Goal: Information Seeking & Learning: Learn about a topic

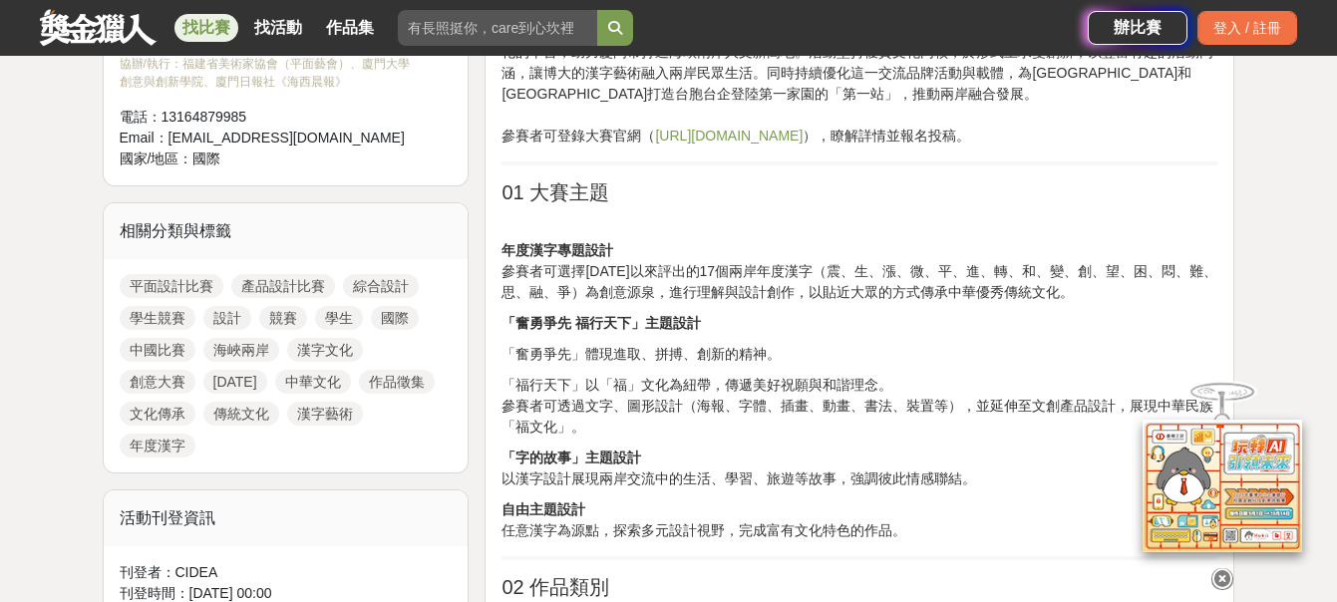
scroll to position [798, 0]
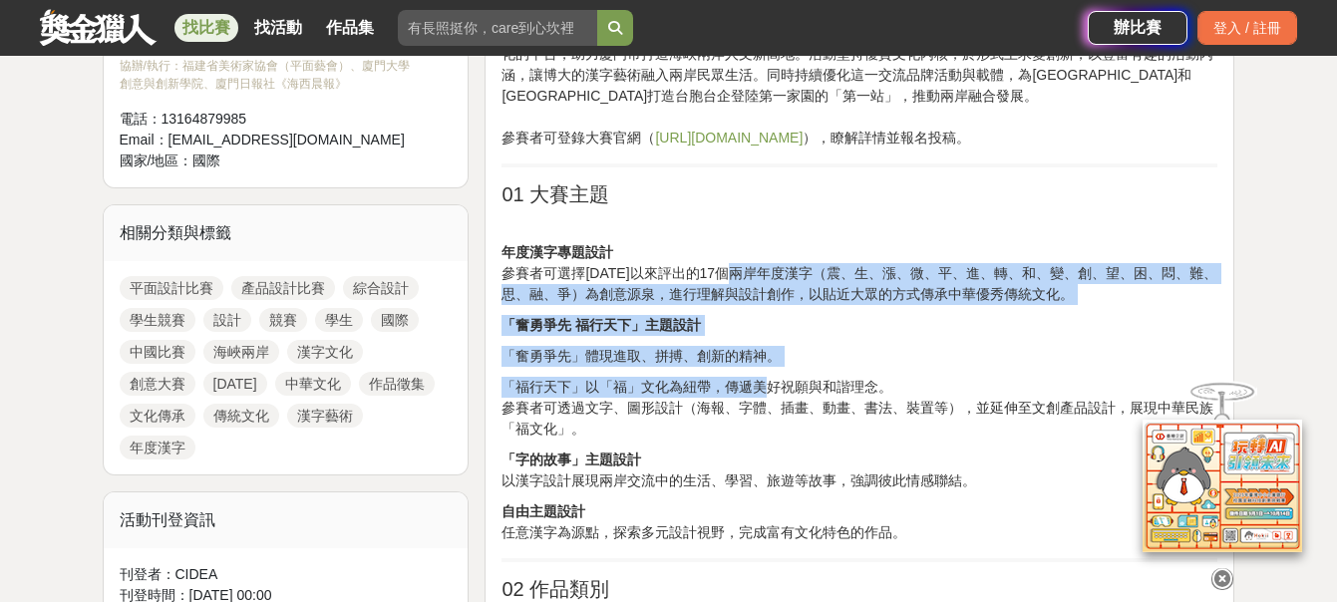
drag, startPoint x: 738, startPoint y: 271, endPoint x: 764, endPoint y: 368, distance: 100.1
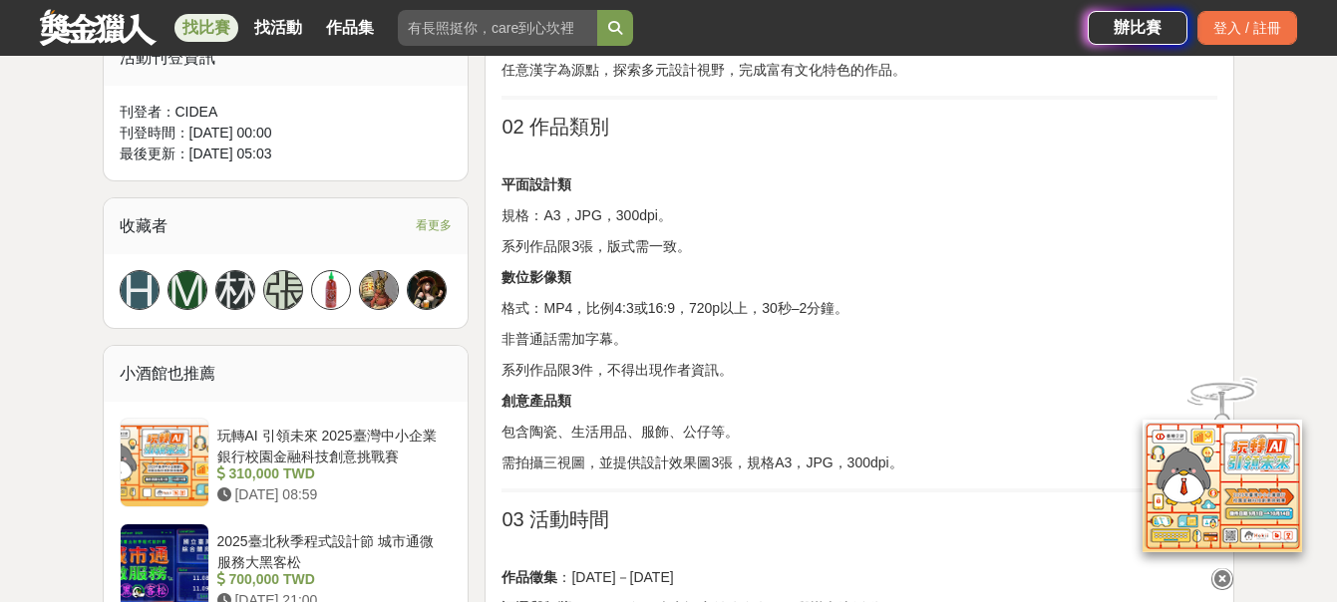
scroll to position [1296, 0]
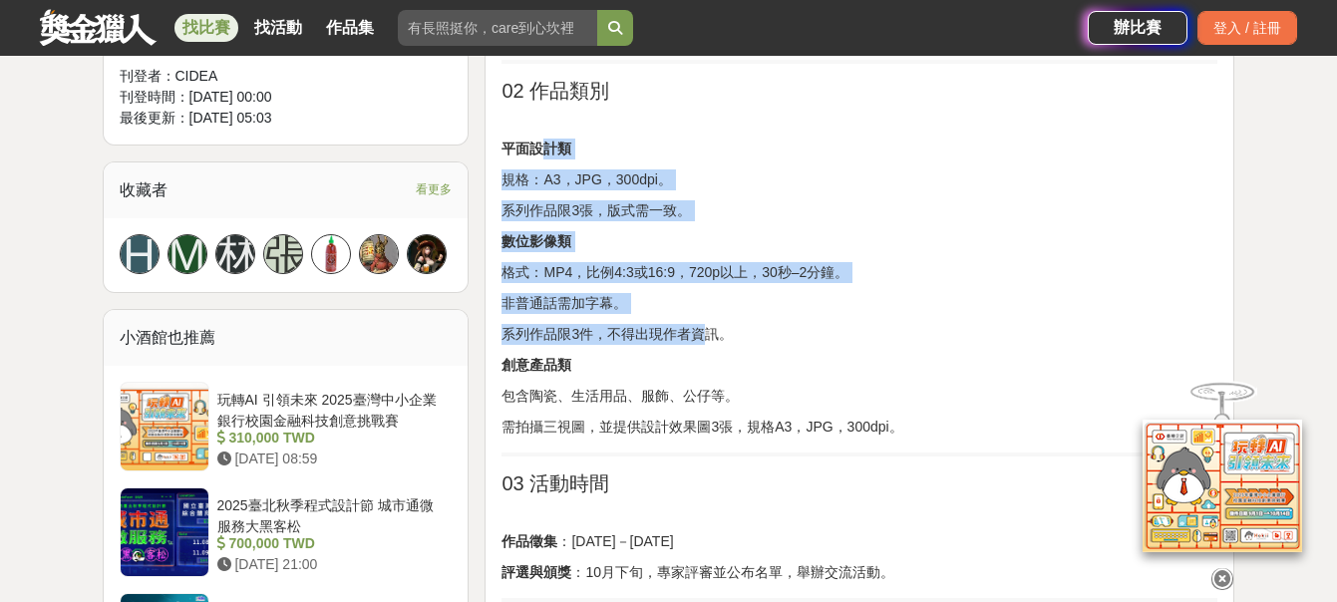
drag, startPoint x: 554, startPoint y: 160, endPoint x: 705, endPoint y: 325, distance: 223.7
click at [705, 325] on p "系列作品限3件，不得出現作者資訊。" at bounding box center [860, 334] width 716 height 21
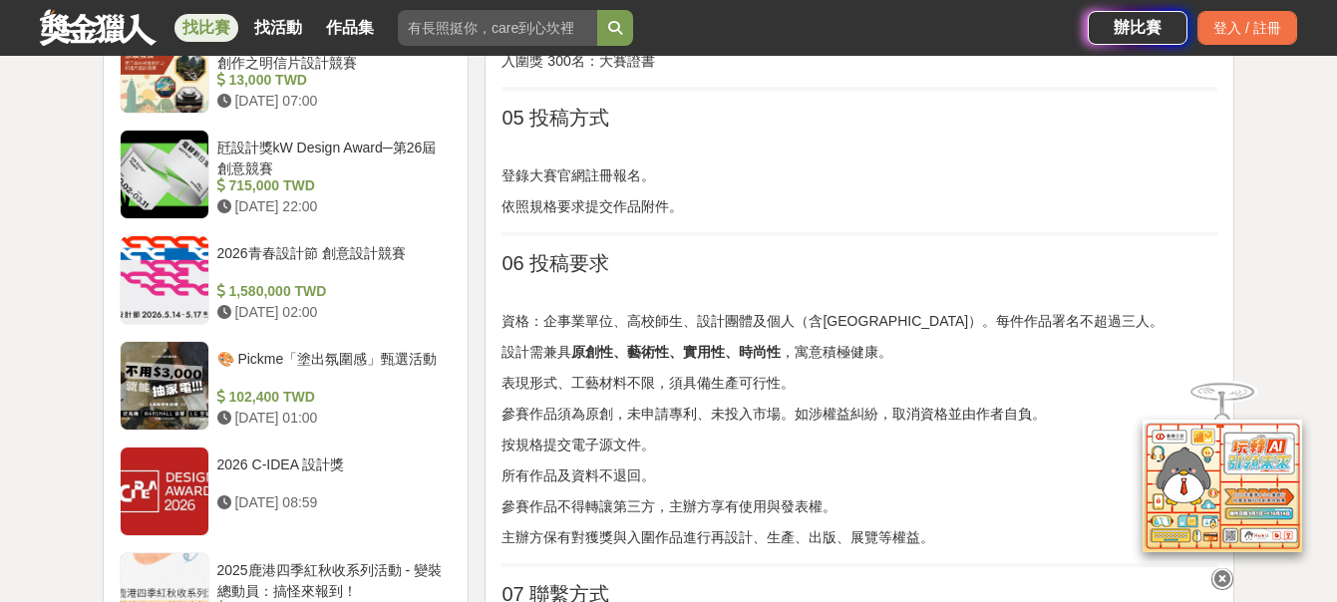
scroll to position [2193, 0]
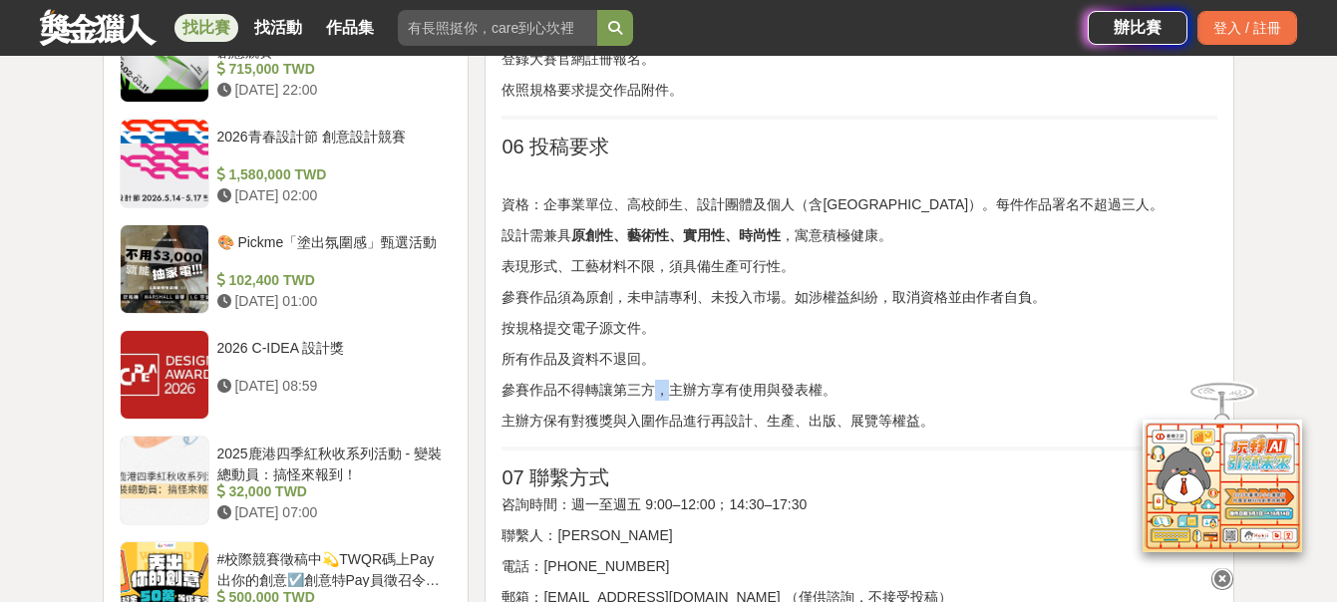
drag, startPoint x: 662, startPoint y: 385, endPoint x: 660, endPoint y: 397, distance: 12.1
drag, startPoint x: 660, startPoint y: 397, endPoint x: 606, endPoint y: 355, distance: 68.2
click at [606, 355] on p "所有作品及資料不退回。" at bounding box center [860, 359] width 716 height 21
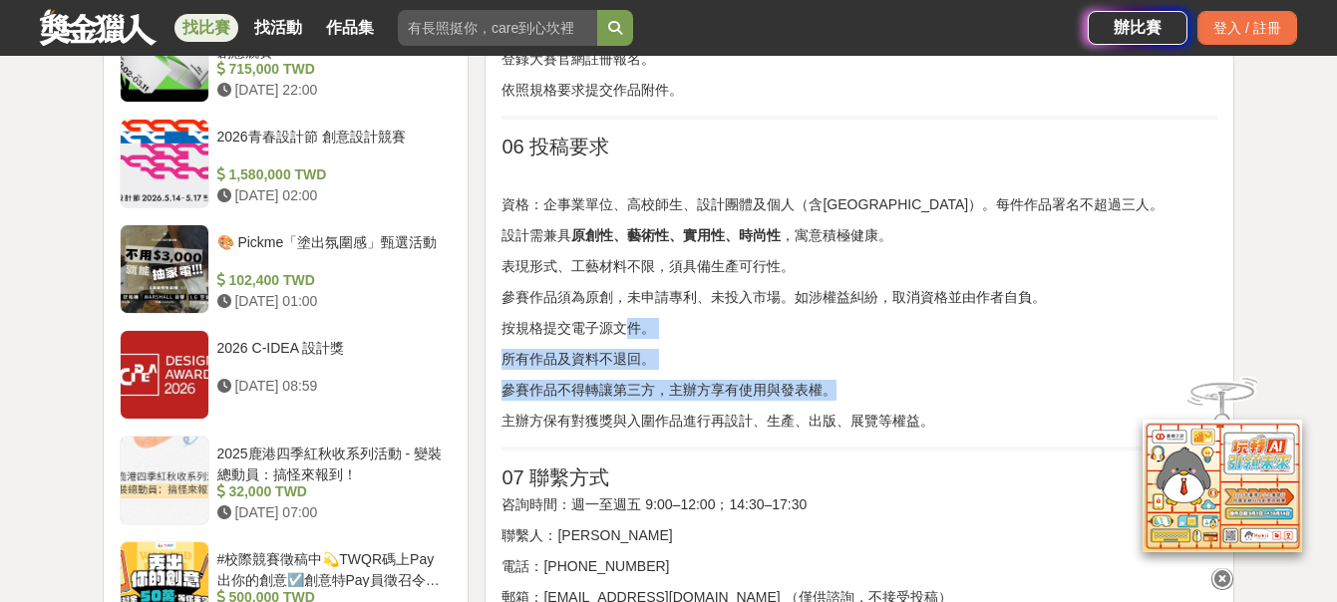
drag, startPoint x: 621, startPoint y: 320, endPoint x: 678, endPoint y: 445, distance: 137.0
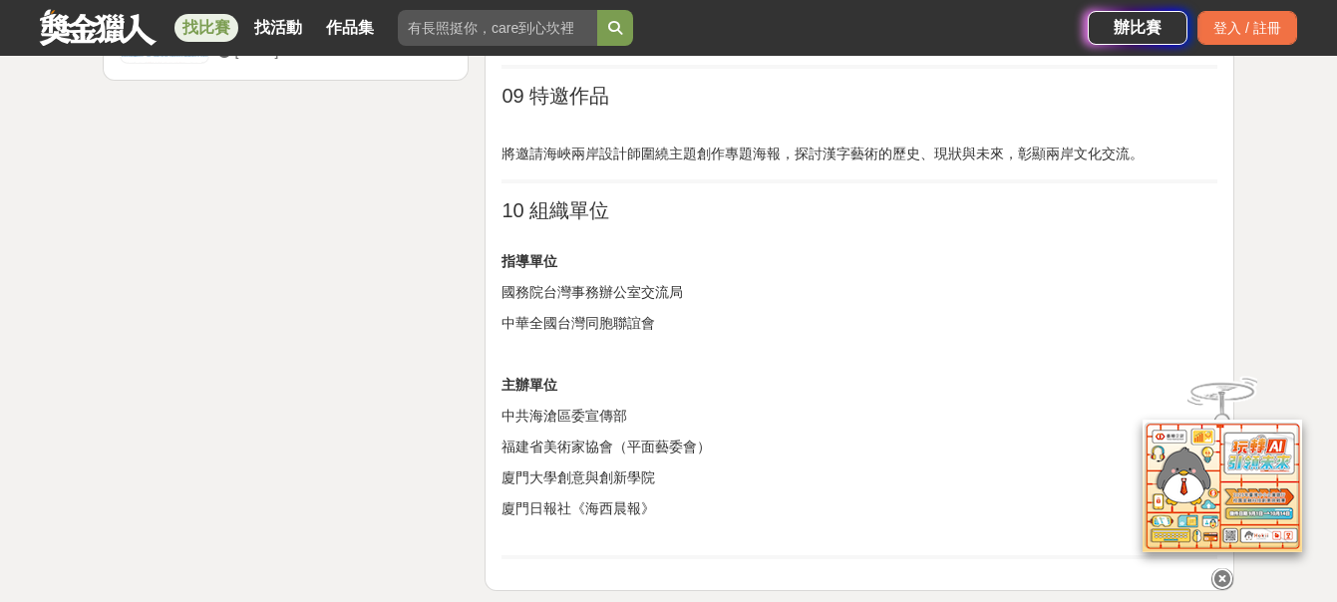
scroll to position [2891, 0]
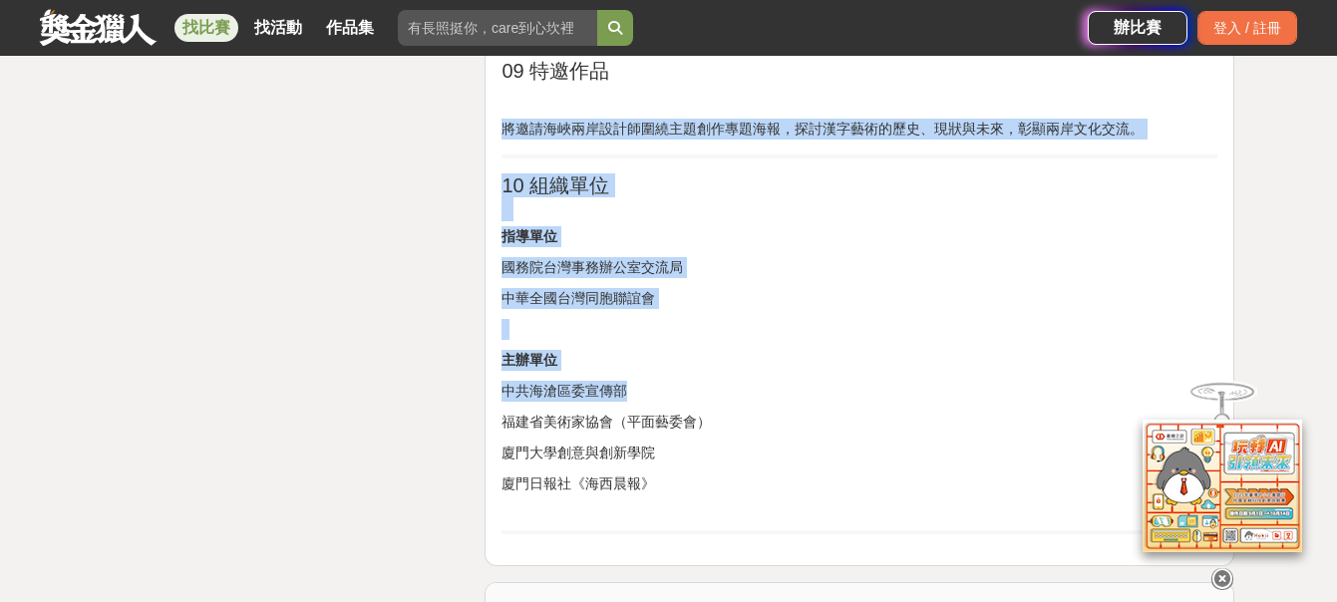
drag, startPoint x: 626, startPoint y: 151, endPoint x: 660, endPoint y: 376, distance: 227.9
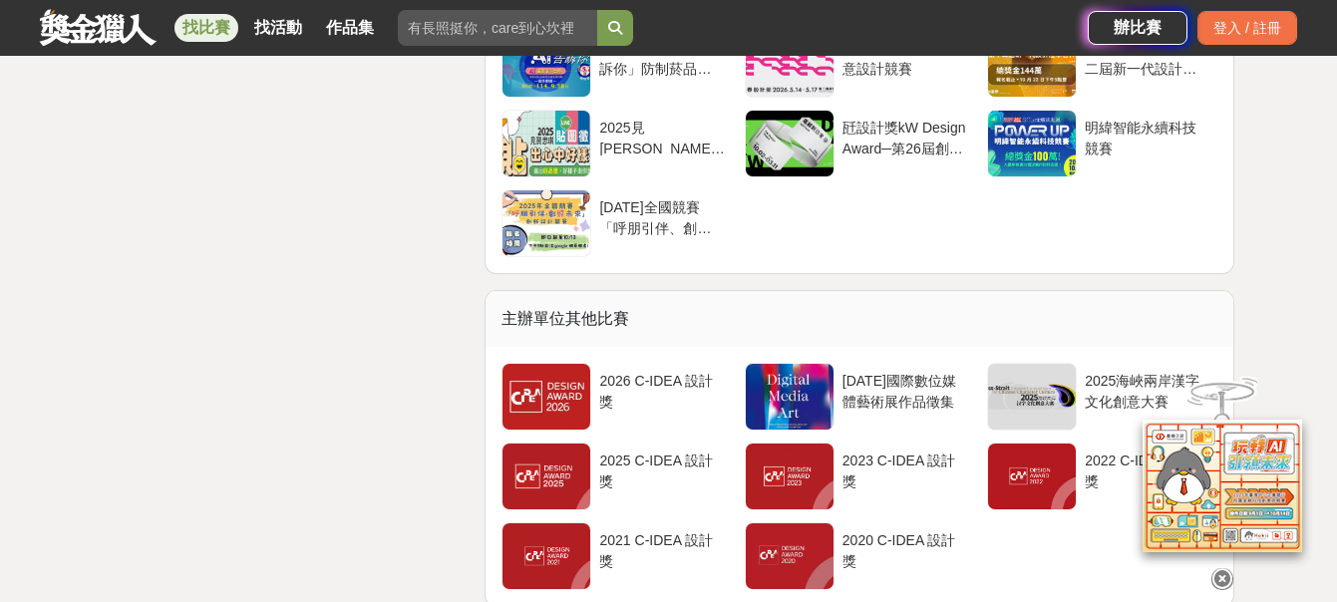
scroll to position [3789, 0]
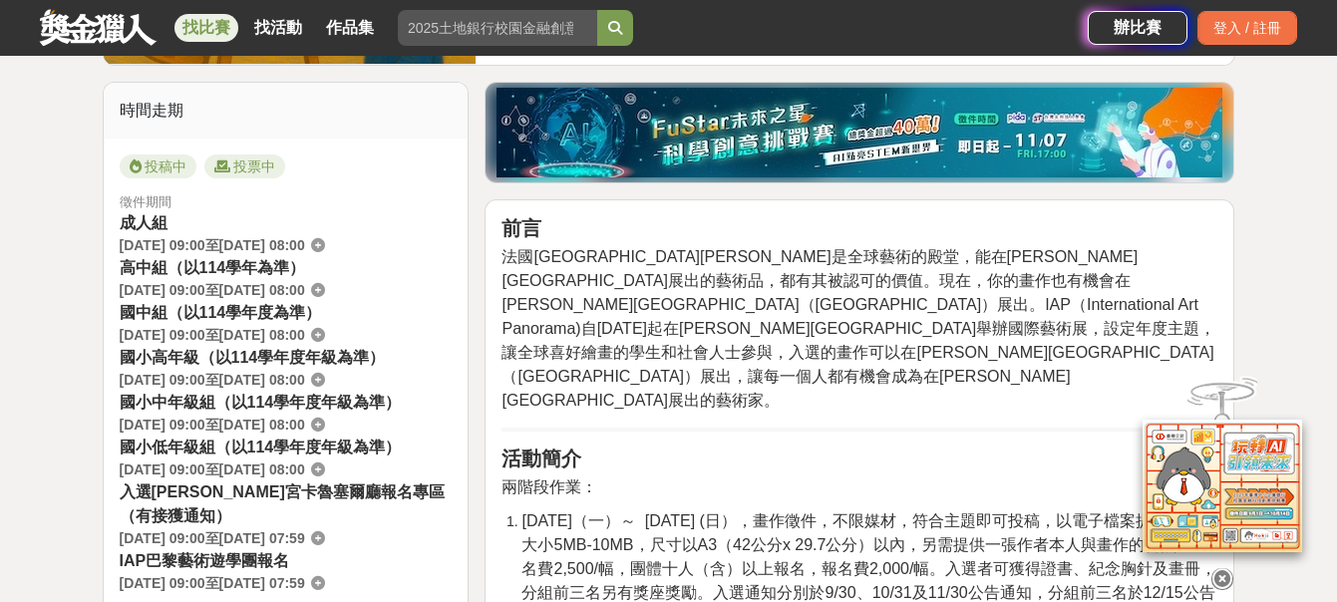
scroll to position [698, 0]
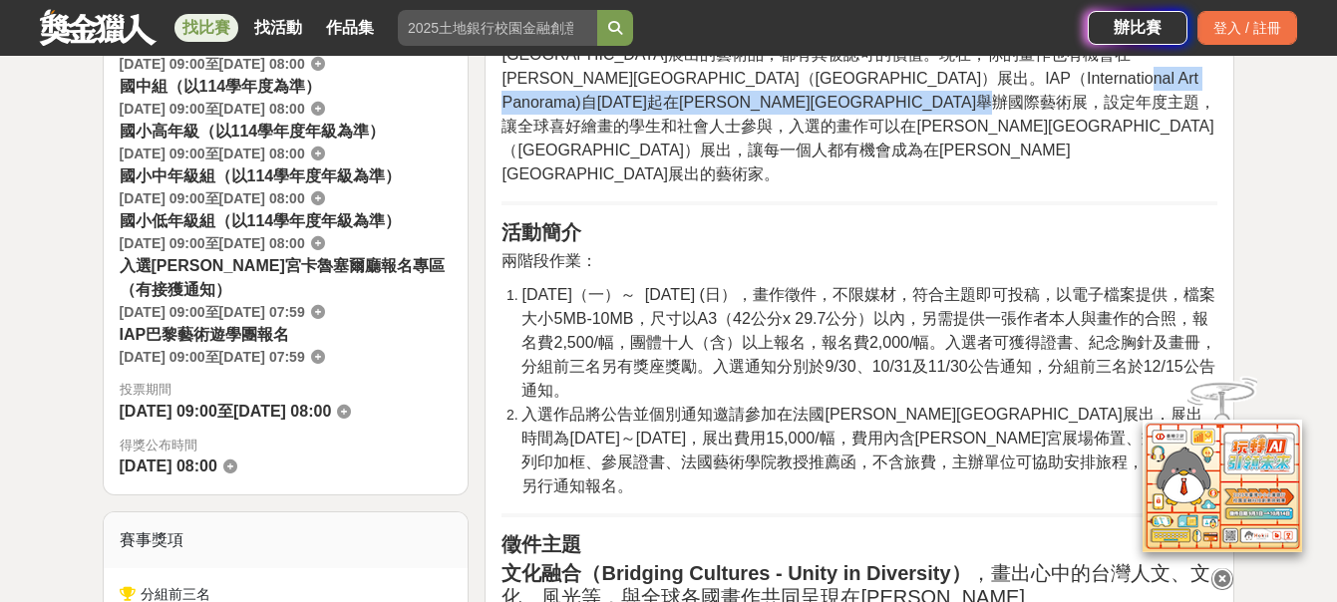
drag, startPoint x: 673, startPoint y: 92, endPoint x: 722, endPoint y: 135, distance: 65.0
click at [722, 135] on p "法國[GEOGRAPHIC_DATA][PERSON_NAME]是全球藝術的殿堂，能在[PERSON_NAME][GEOGRAPHIC_DATA]展出的藝術品…" at bounding box center [860, 103] width 716 height 168
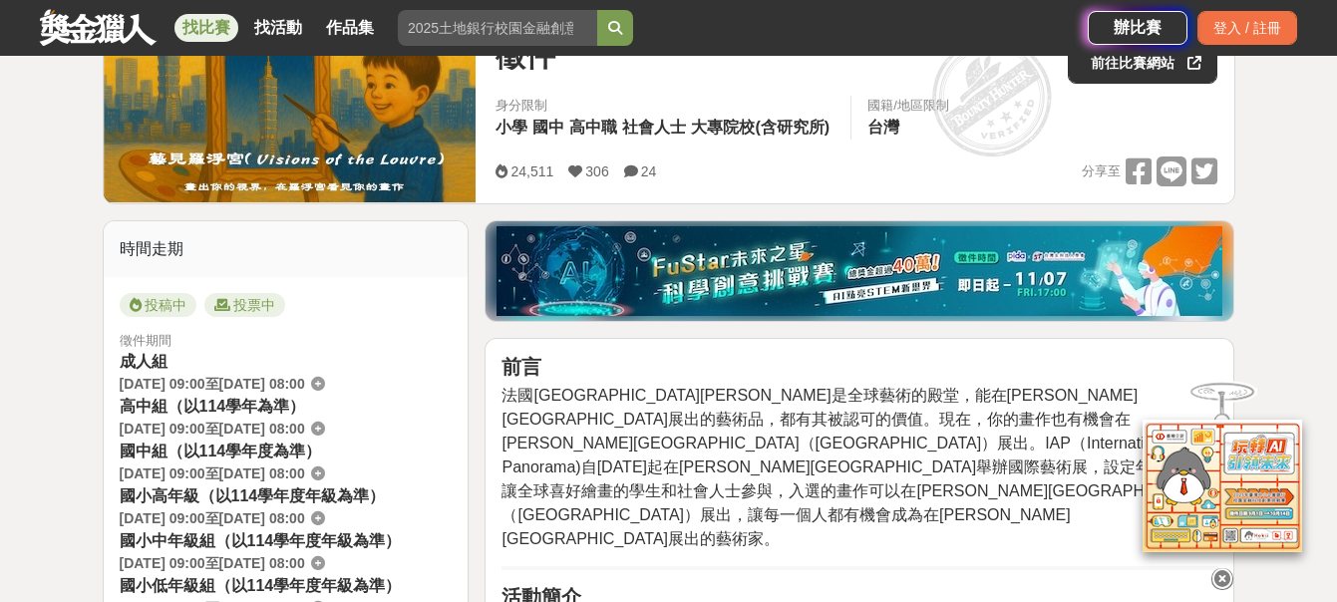
scroll to position [0, 0]
